Goal: Task Accomplishment & Management: Manage account settings

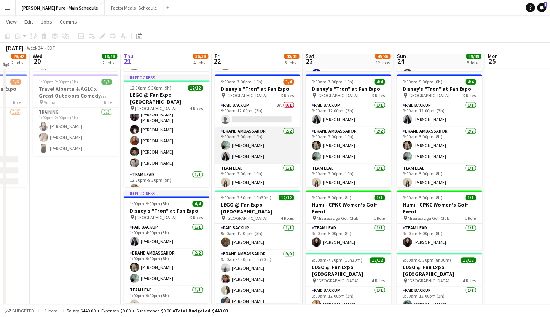
scroll to position [125, 0]
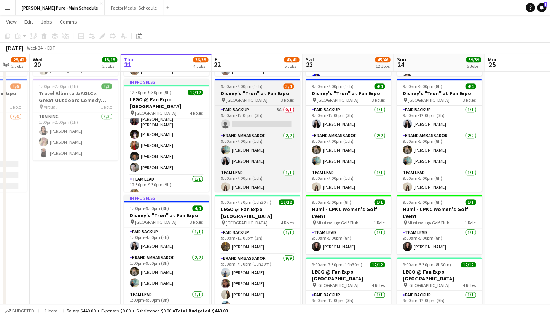
click at [236, 91] on h3 "Disney's "Tron" at Fan Expo" at bounding box center [257, 93] width 85 height 7
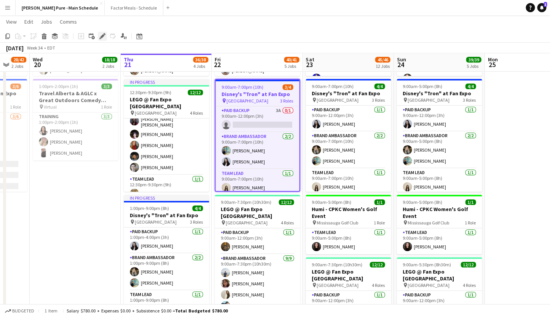
click at [102, 36] on icon at bounding box center [102, 36] width 4 height 4
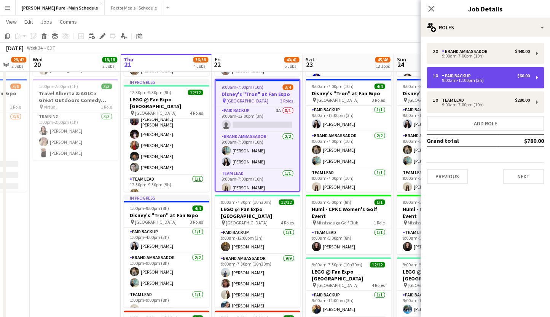
click at [465, 80] on div "9:00am-12:00pm (3h)" at bounding box center [481, 80] width 97 height 4
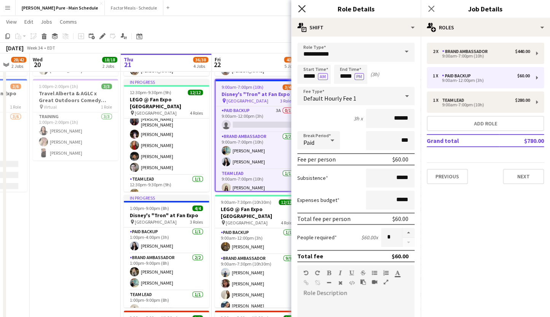
click at [305, 11] on icon at bounding box center [301, 8] width 7 height 7
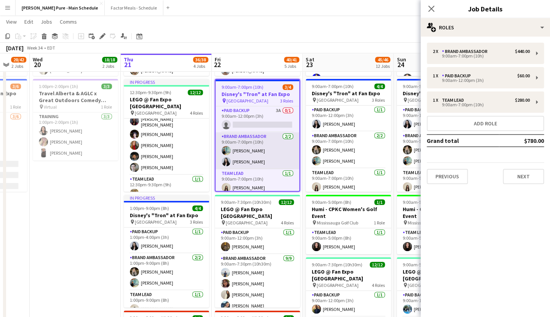
click at [261, 161] on app-card-role "Brand Ambassador [DATE] 9:00am-7:00pm (10h) [PERSON_NAME] [PERSON_NAME]" at bounding box center [258, 150] width 84 height 37
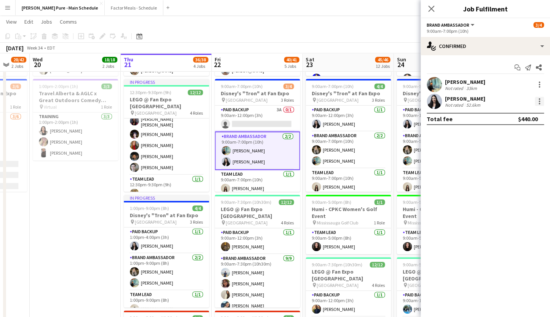
click at [539, 100] on div at bounding box center [539, 101] width 9 height 9
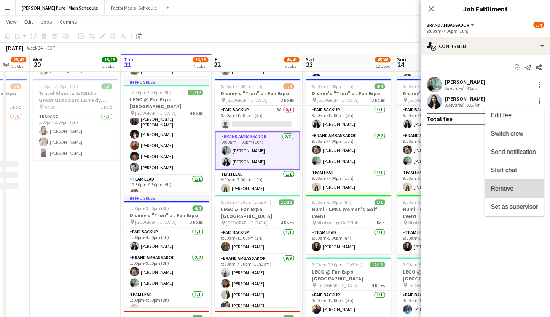
click at [504, 187] on span "Remove" at bounding box center [502, 188] width 23 height 6
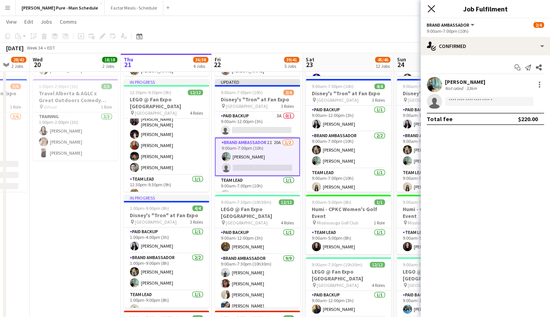
click at [430, 8] on icon at bounding box center [431, 8] width 7 height 7
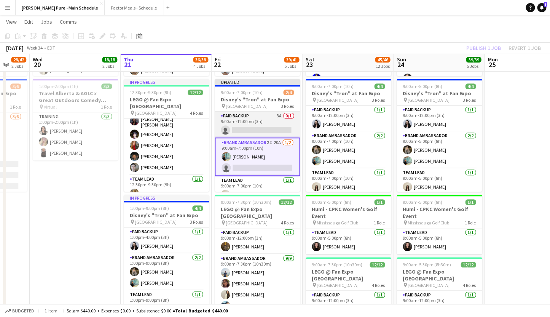
click at [265, 123] on app-card-role "Paid Backup 3A 0/1 9:00am-12:00pm (3h) single-neutral-actions" at bounding box center [257, 125] width 85 height 26
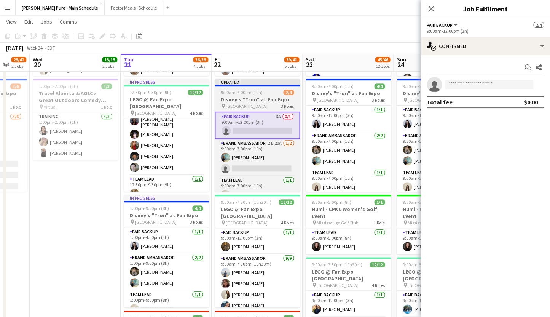
click at [246, 80] on div "Updated" at bounding box center [257, 82] width 85 height 6
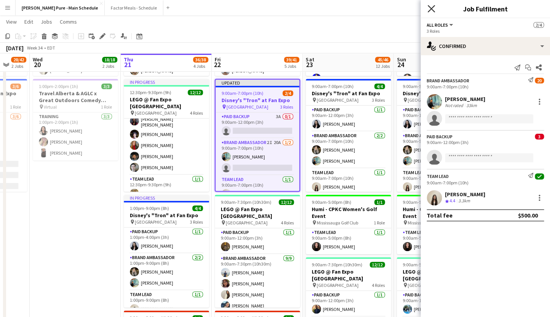
click at [433, 6] on icon "Close pop-in" at bounding box center [431, 8] width 7 height 7
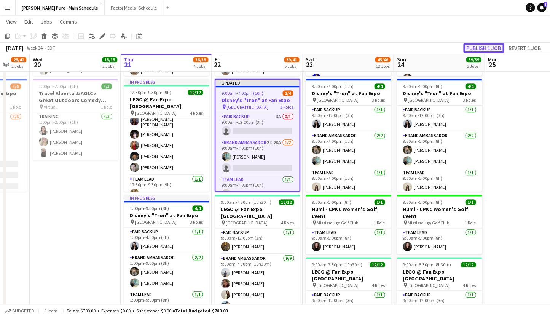
click at [473, 47] on button "Publish 1 job" at bounding box center [484, 48] width 41 height 10
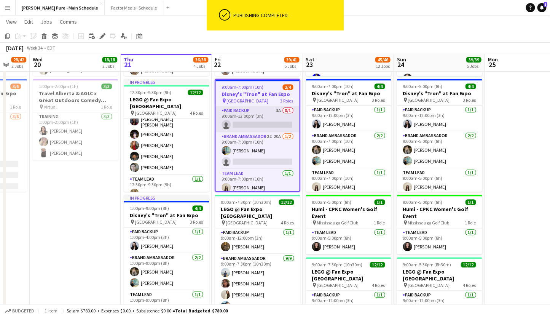
click at [241, 115] on app-card-role "Paid Backup 3A 0/1 9:00am-12:00pm (3h) single-neutral-actions" at bounding box center [258, 119] width 84 height 26
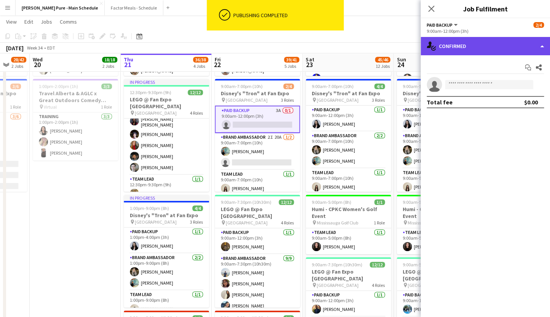
click at [475, 47] on div "single-neutral-actions-check-2 Confirmed" at bounding box center [485, 46] width 129 height 18
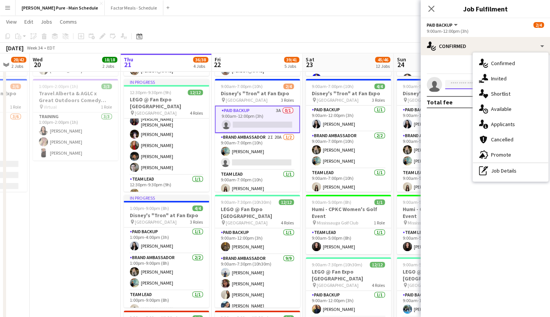
click at [459, 88] on input at bounding box center [489, 84] width 88 height 9
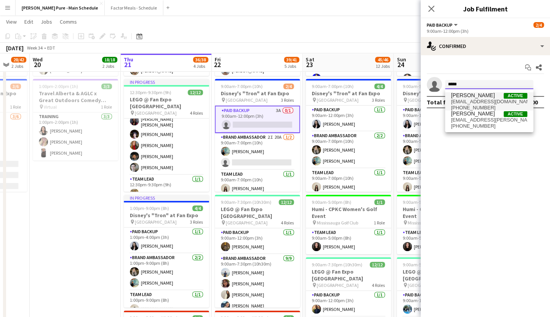
type input "*****"
click at [471, 96] on span "[PERSON_NAME]" at bounding box center [473, 95] width 44 height 6
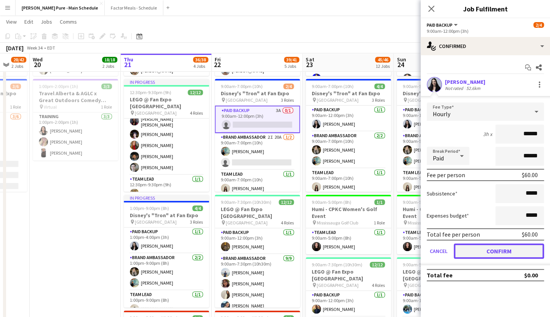
click at [471, 252] on button "Confirm" at bounding box center [499, 250] width 90 height 15
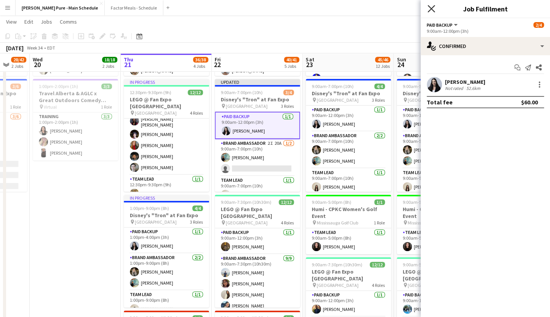
click at [432, 7] on icon "Close pop-in" at bounding box center [431, 8] width 7 height 7
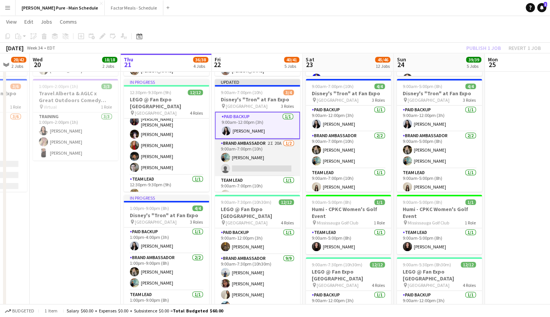
click at [231, 166] on app-card-role "Brand Ambassador 2I 20A [DATE] 9:00am-7:00pm (10h) [PERSON_NAME] single-neutral…" at bounding box center [257, 157] width 85 height 37
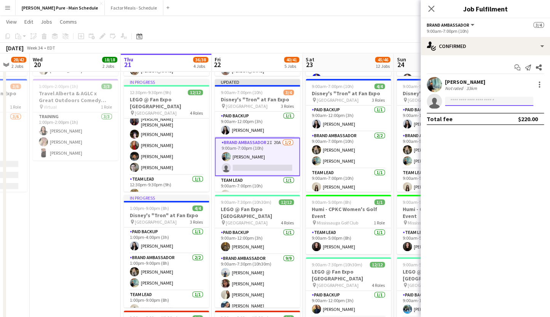
click at [465, 102] on input at bounding box center [489, 101] width 88 height 9
type input "*"
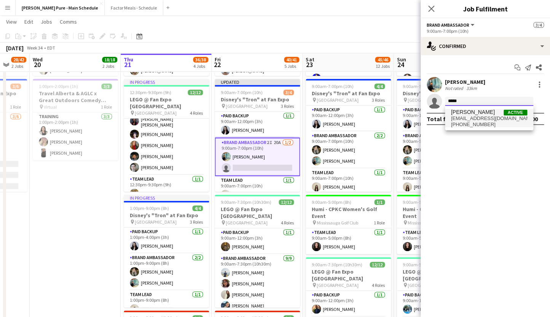
type input "*****"
click at [483, 116] on span "[EMAIL_ADDRESS][DOMAIN_NAME]" at bounding box center [489, 118] width 76 height 6
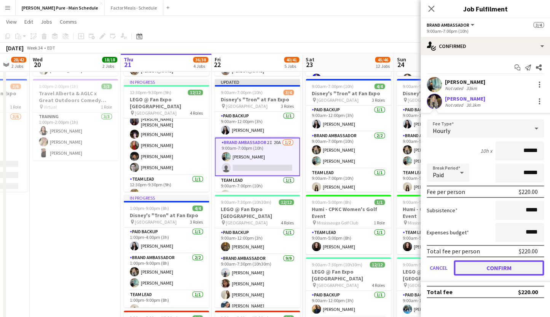
click at [475, 267] on button "Confirm" at bounding box center [499, 267] width 90 height 15
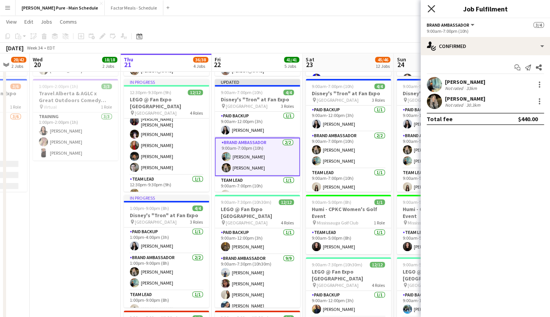
click at [434, 10] on icon "Close pop-in" at bounding box center [431, 8] width 7 height 7
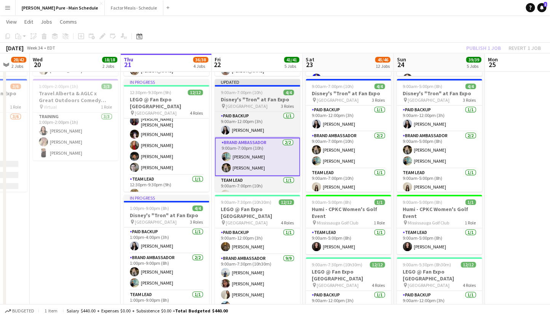
click at [243, 85] on div "Updated" at bounding box center [257, 82] width 85 height 6
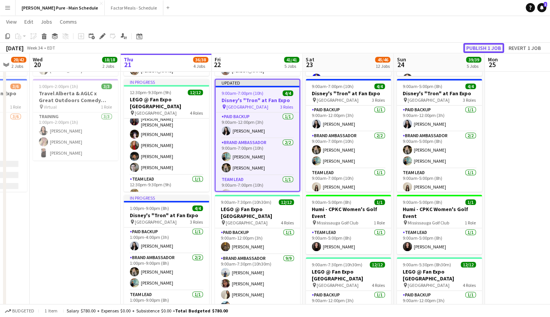
click at [476, 46] on button "Publish 1 job" at bounding box center [484, 48] width 41 height 10
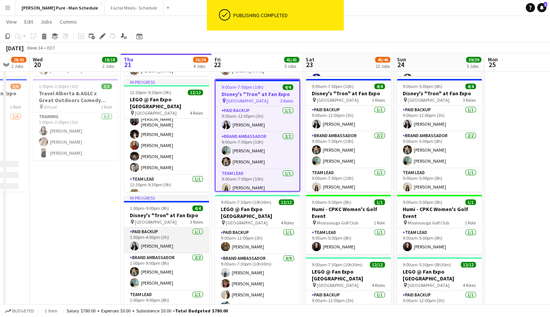
click at [167, 230] on app-card-role "Paid Backup [DATE] 1:00pm-4:00pm (3h) [PERSON_NAME]" at bounding box center [166, 240] width 85 height 26
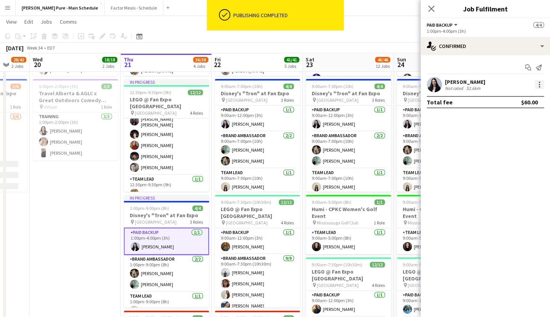
click at [542, 83] on div at bounding box center [539, 84] width 9 height 9
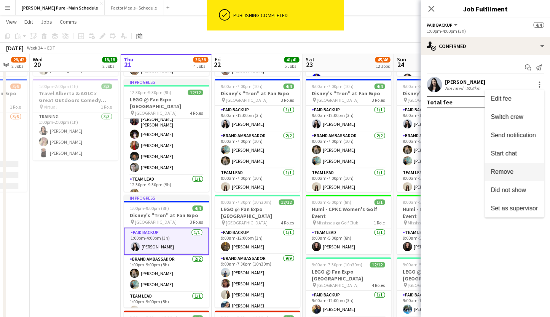
click at [498, 172] on span "Remove" at bounding box center [502, 171] width 23 height 6
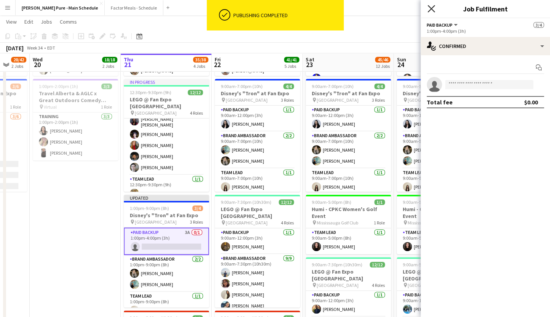
click at [430, 5] on icon "Close pop-in" at bounding box center [431, 8] width 7 height 7
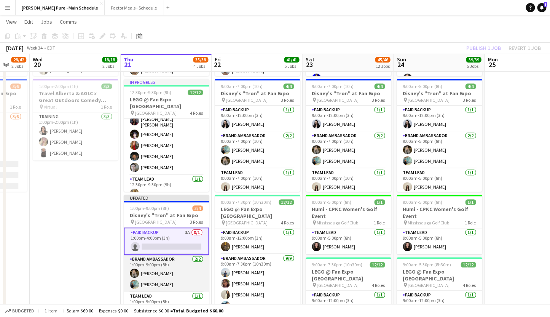
click at [150, 272] on app-card-role "Brand Ambassador [DATE] 1:00pm-9:00pm (8h) [PERSON_NAME] [PERSON_NAME]" at bounding box center [166, 273] width 85 height 37
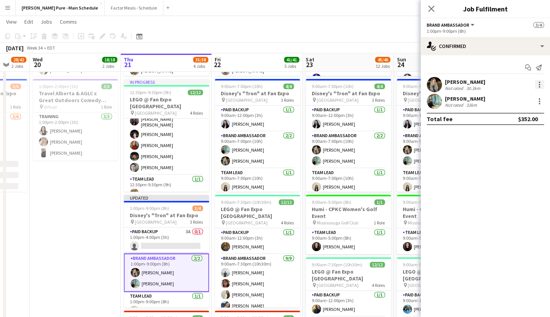
click at [540, 83] on div at bounding box center [539, 84] width 9 height 9
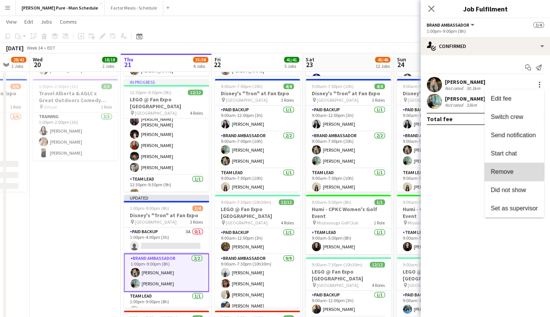
click at [499, 170] on span "Remove" at bounding box center [502, 171] width 23 height 6
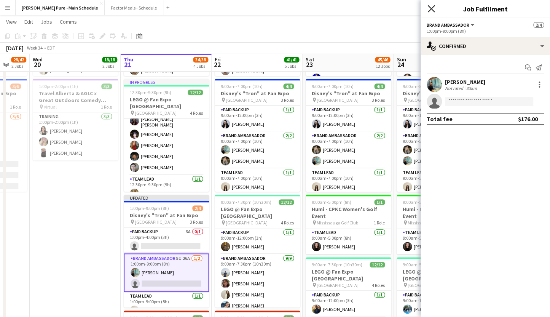
click at [432, 11] on icon "Close pop-in" at bounding box center [431, 8] width 7 height 7
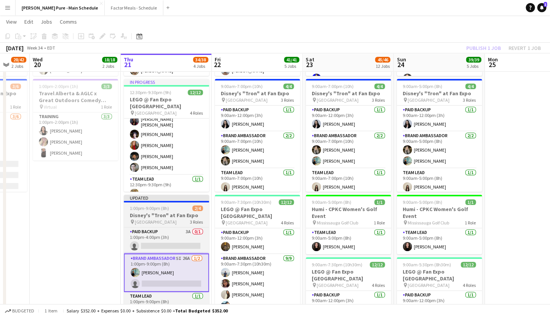
click at [140, 195] on div "Updated" at bounding box center [166, 198] width 85 height 6
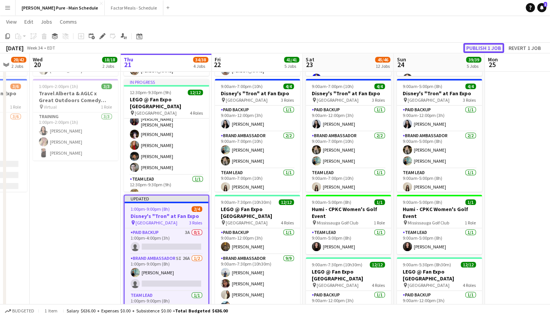
click at [481, 45] on button "Publish 1 job" at bounding box center [484, 48] width 41 height 10
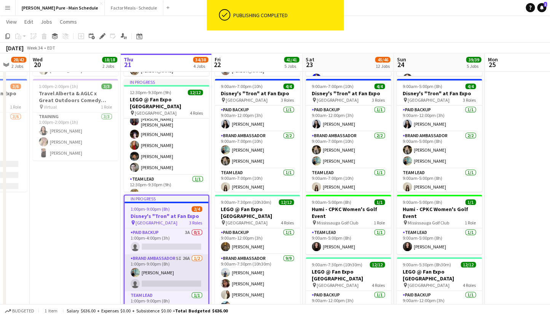
click at [159, 262] on app-card-role "Brand Ambassador 5I 26A [DATE] 1:00pm-9:00pm (8h) [PERSON_NAME] single-neutral-…" at bounding box center [167, 272] width 84 height 37
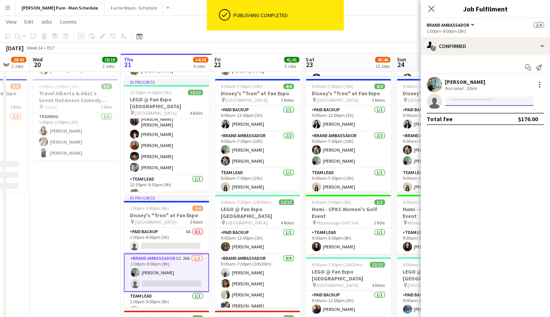
click at [464, 102] on input at bounding box center [489, 101] width 88 height 9
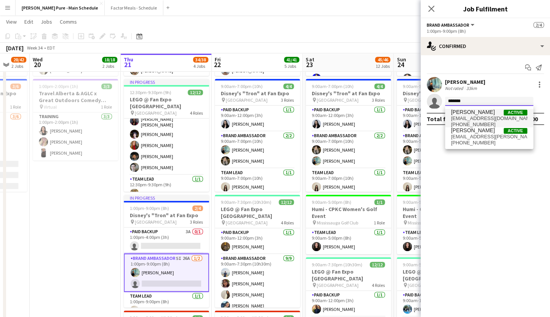
type input "*******"
click at [470, 116] on span "[EMAIL_ADDRESS][DOMAIN_NAME]" at bounding box center [489, 118] width 76 height 6
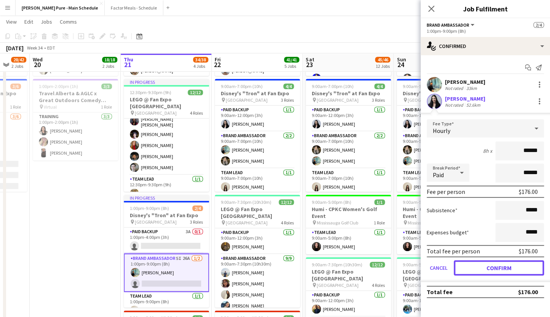
click at [471, 270] on button "Confirm" at bounding box center [499, 267] width 90 height 15
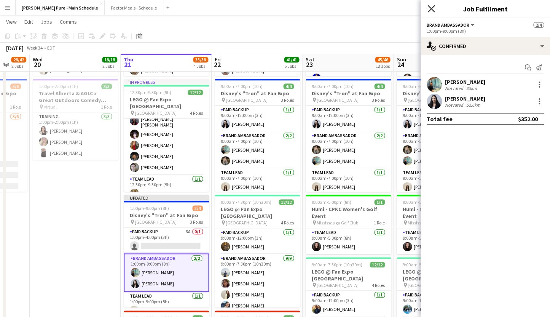
click at [432, 10] on icon at bounding box center [431, 8] width 7 height 7
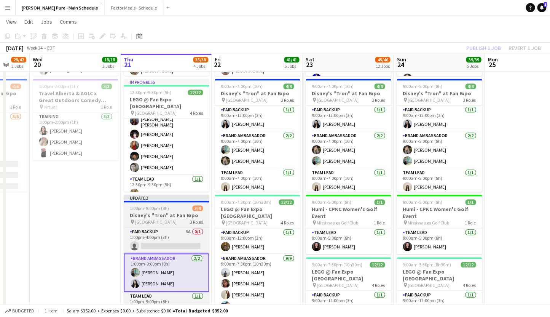
click at [171, 198] on div "Updated" at bounding box center [166, 198] width 85 height 6
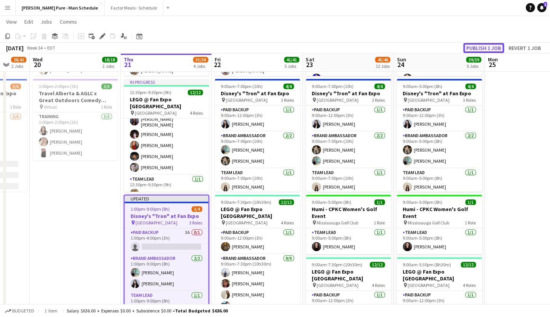
click at [484, 45] on button "Publish 1 job" at bounding box center [484, 48] width 41 height 10
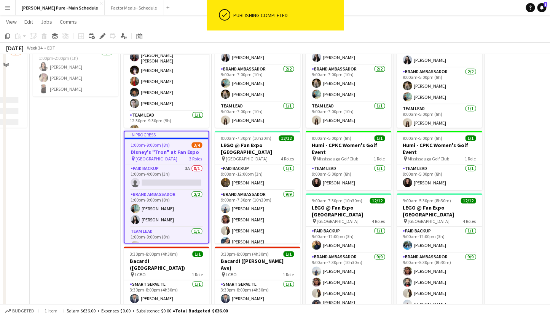
scroll to position [217, 0]
